Goal: Transaction & Acquisition: Purchase product/service

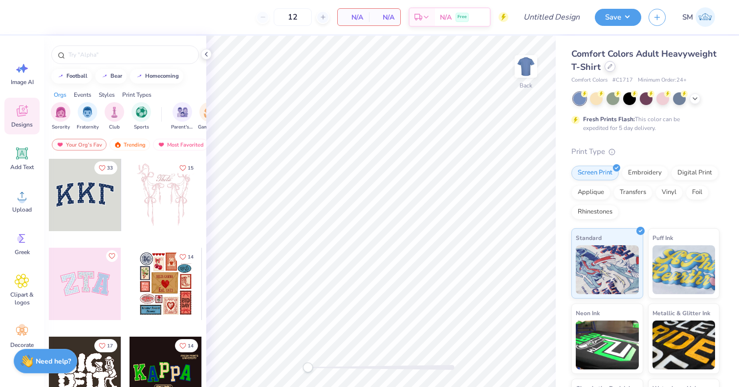
click at [611, 67] on icon at bounding box center [610, 66] width 5 height 5
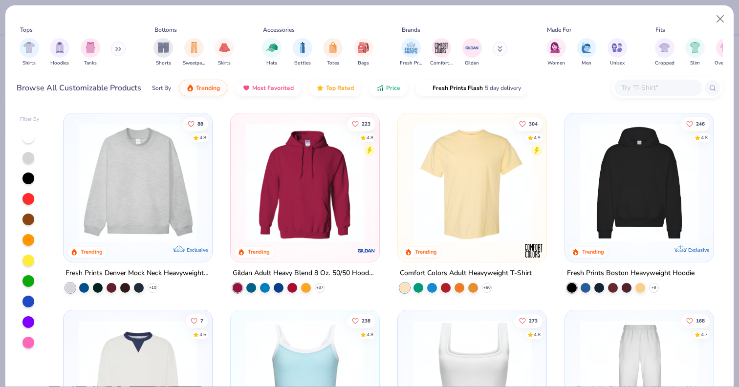
click at [643, 93] on input "text" at bounding box center [657, 87] width 75 height 11
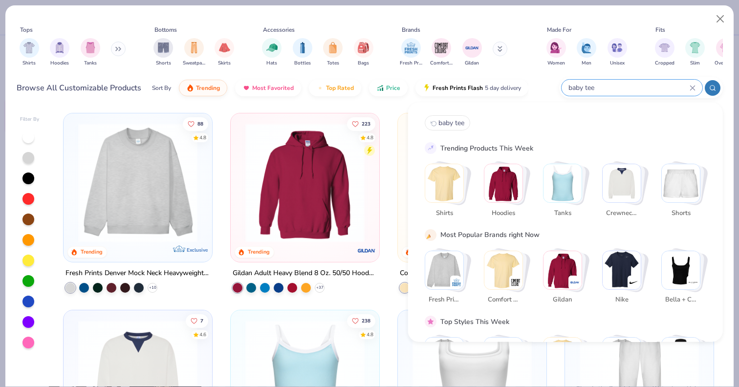
type input "baby tee"
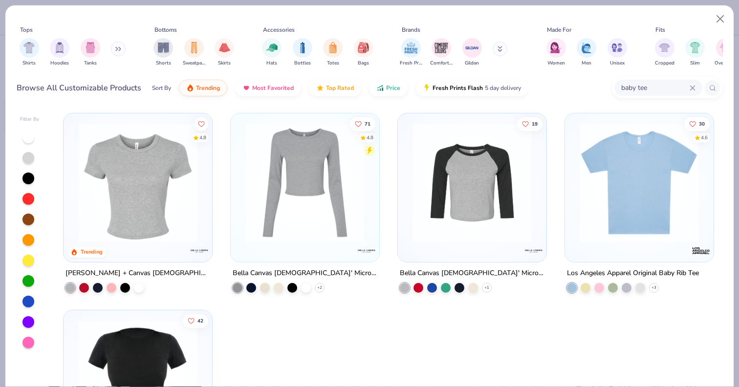
click at [152, 194] on img at bounding box center [137, 182] width 129 height 119
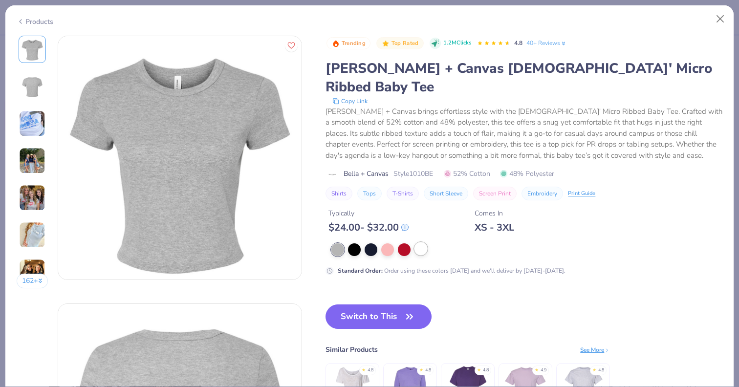
click at [424, 242] on div at bounding box center [421, 248] width 13 height 13
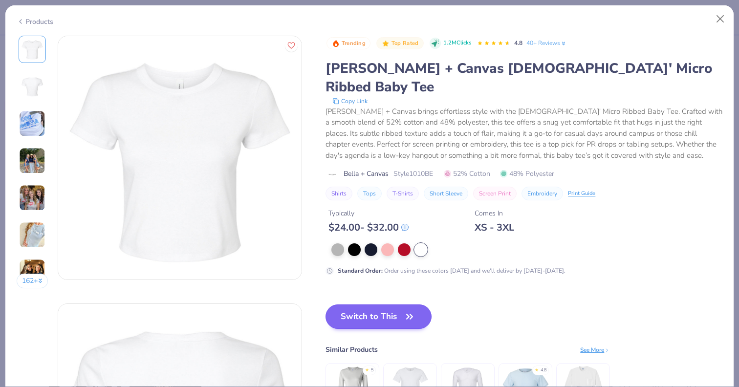
click at [395, 305] on button "Switch to This" at bounding box center [379, 317] width 106 height 24
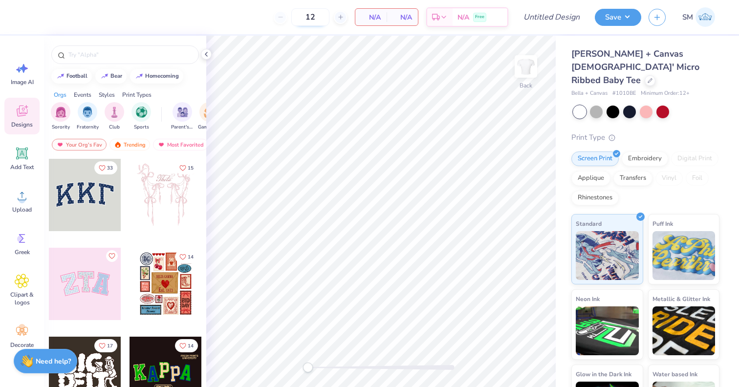
click at [311, 18] on input "12" at bounding box center [310, 17] width 38 height 18
type input "100"
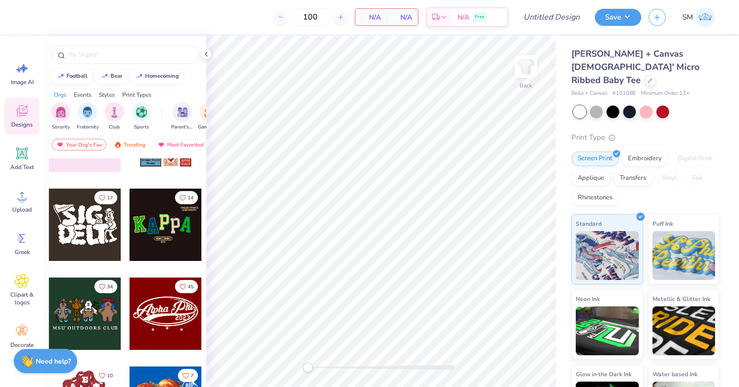
scroll to position [150, 0]
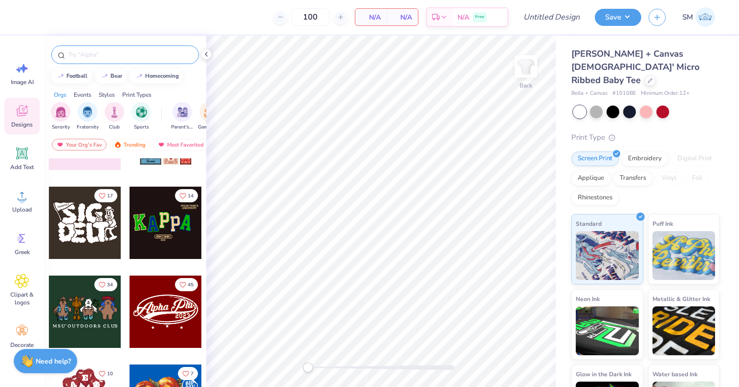
click at [136, 55] on input "text" at bounding box center [129, 55] width 125 height 10
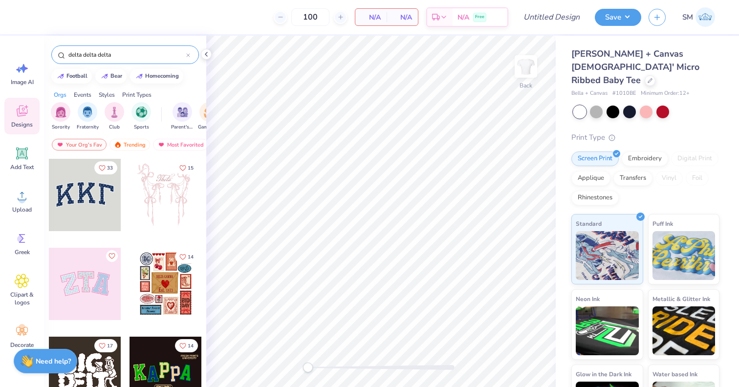
type input "delta delta delta"
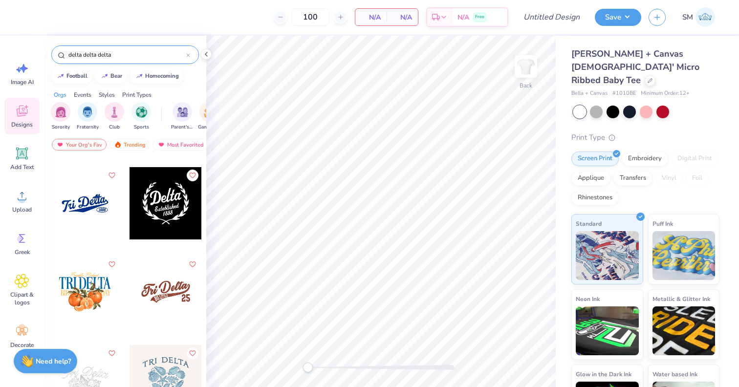
scroll to position [704, 0]
